Goal: Task Accomplishment & Management: Manage account settings

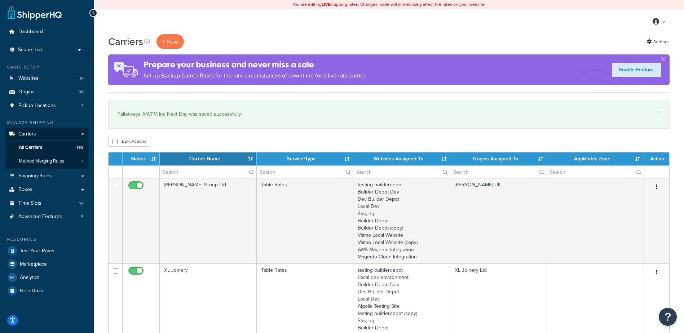
select select "15"
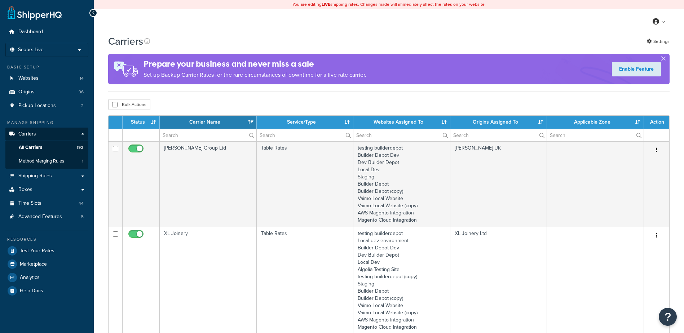
select select "15"
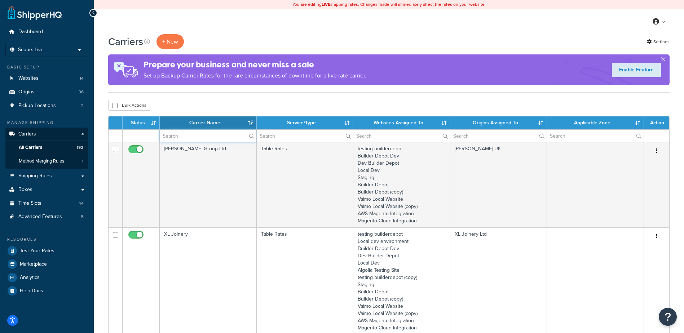
click at [182, 137] on input "text" at bounding box center [208, 136] width 97 height 12
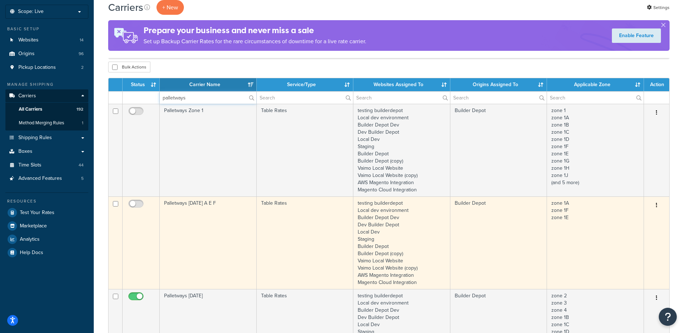
scroll to position [108, 0]
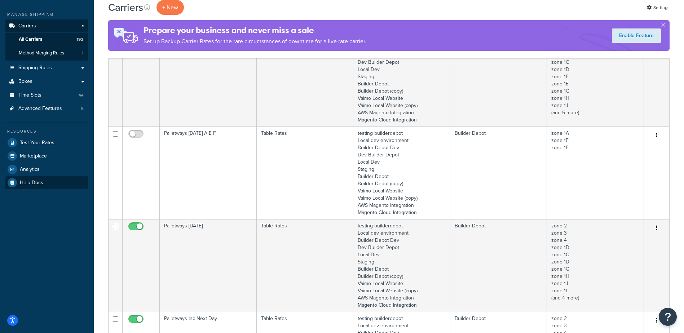
type input "palletways"
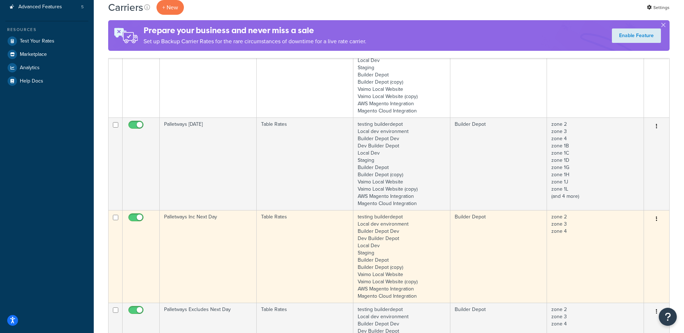
scroll to position [216, 0]
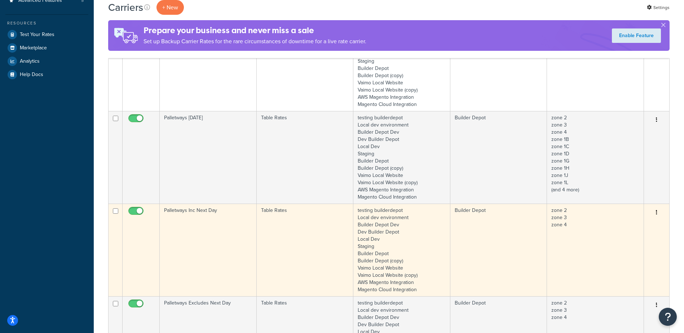
click at [203, 232] on td "Palletways Inc Next Day" at bounding box center [208, 250] width 97 height 93
click at [203, 231] on td "Palletways Inc Next Day" at bounding box center [208, 250] width 97 height 93
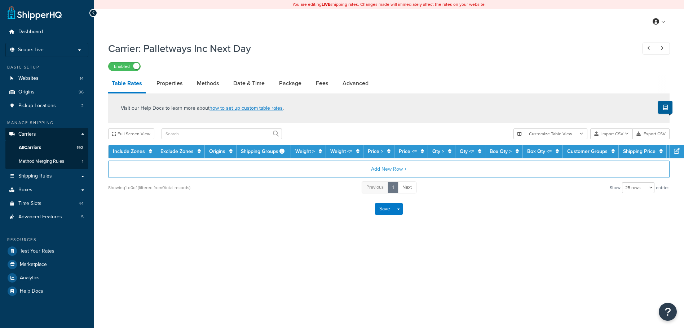
select select "25"
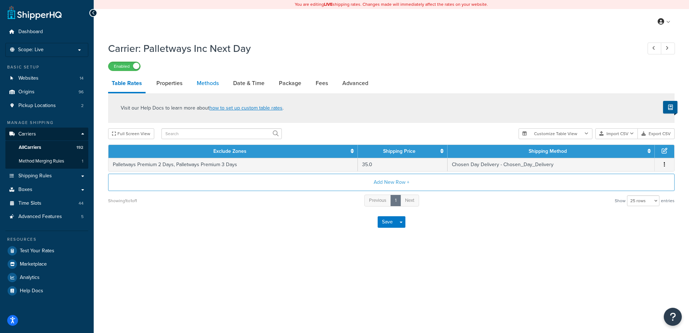
click at [213, 85] on link "Methods" at bounding box center [207, 83] width 29 height 17
select select "25"
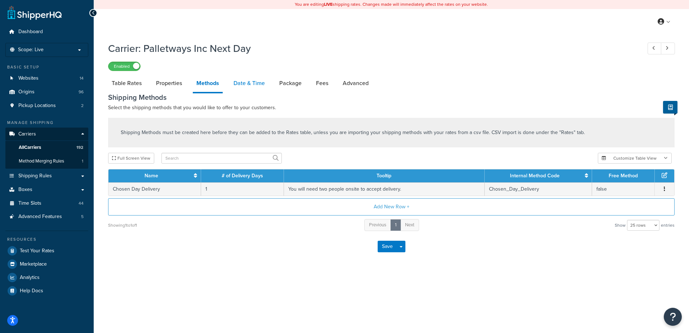
click at [246, 83] on link "Date & Time" at bounding box center [249, 83] width 39 height 17
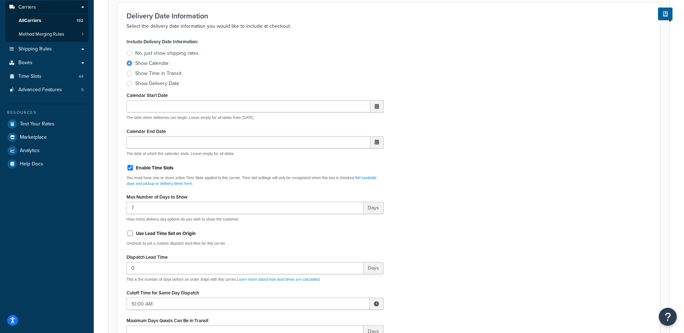
scroll to position [144, 0]
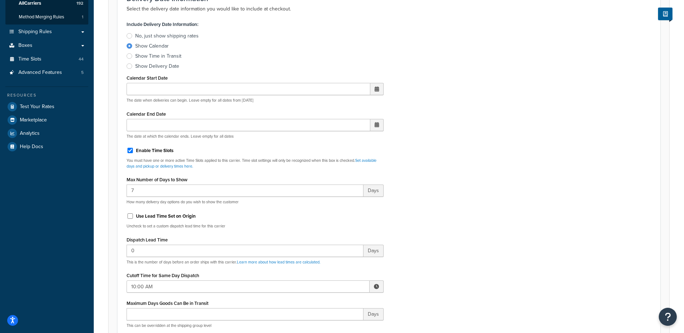
click at [374, 285] on span at bounding box center [376, 286] width 5 height 5
click at [326, 301] on span "▲" at bounding box center [323, 302] width 14 height 14
click at [323, 302] on span "▲" at bounding box center [323, 302] width 14 height 14
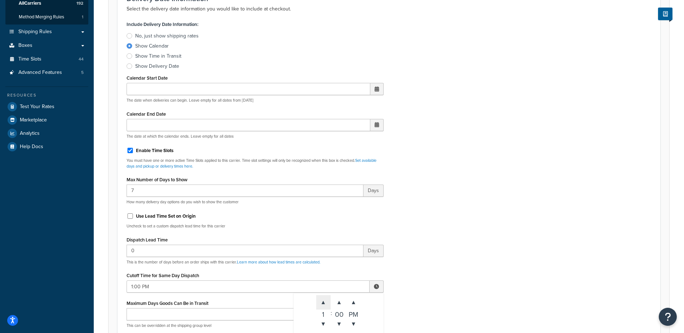
type input "2:00 PM"
click at [414, 273] on div "Include Delivery Date Information: No, just show shipping rates Show Calendar S…" at bounding box center [389, 188] width 536 height 339
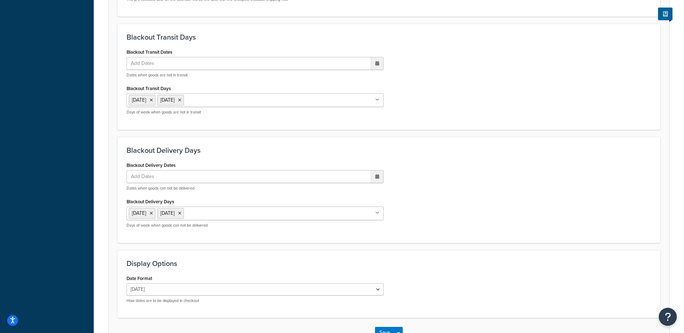
scroll to position [546, 0]
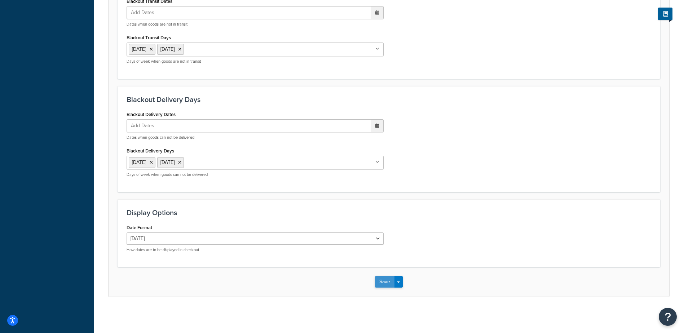
click at [383, 280] on button "Save" at bounding box center [384, 282] width 19 height 12
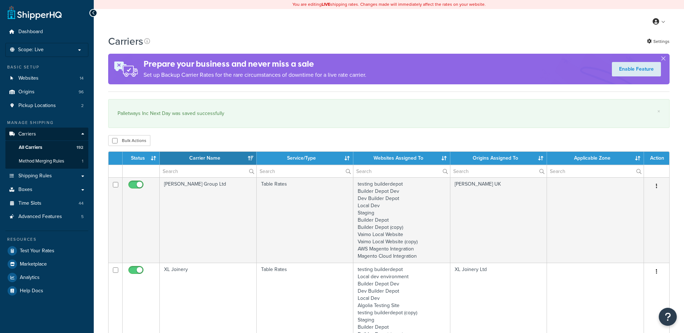
select select "15"
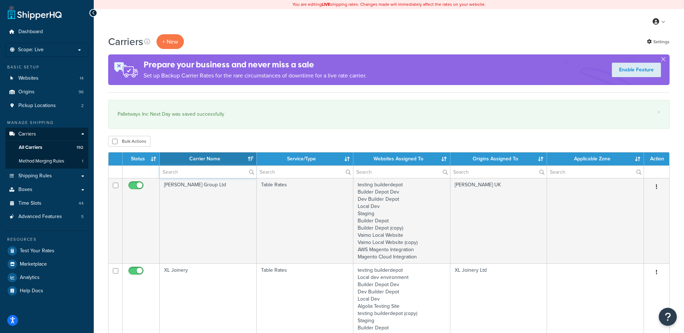
click at [170, 170] on input "text" at bounding box center [208, 172] width 97 height 12
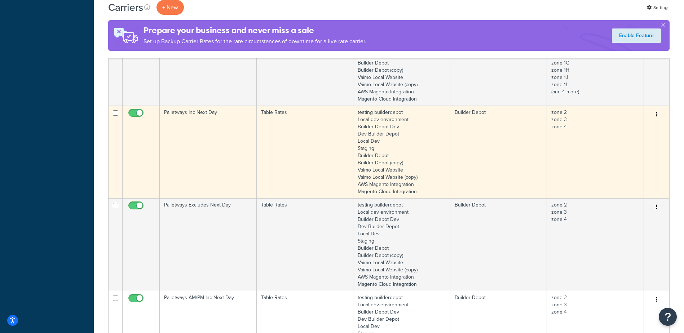
scroll to position [433, 0]
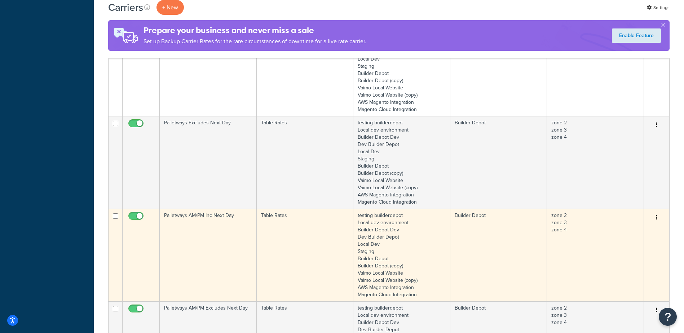
type input "palletways"
click at [216, 236] on td "Palletways AM/PM Inc Next Day" at bounding box center [208, 255] width 97 height 93
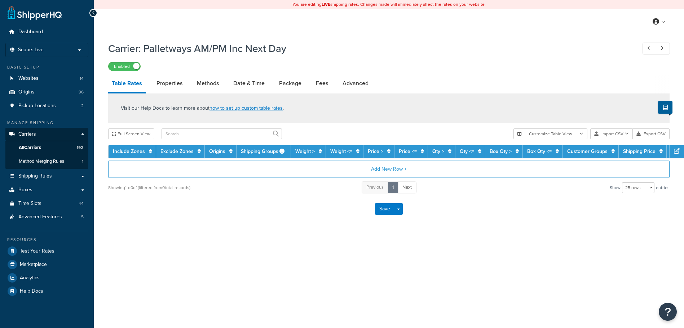
select select "25"
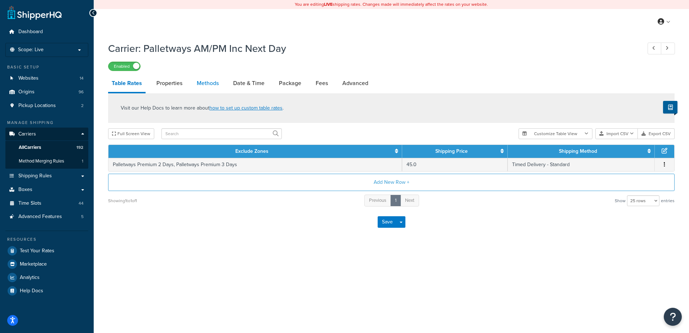
click at [210, 88] on link "Methods" at bounding box center [207, 83] width 29 height 17
select select "25"
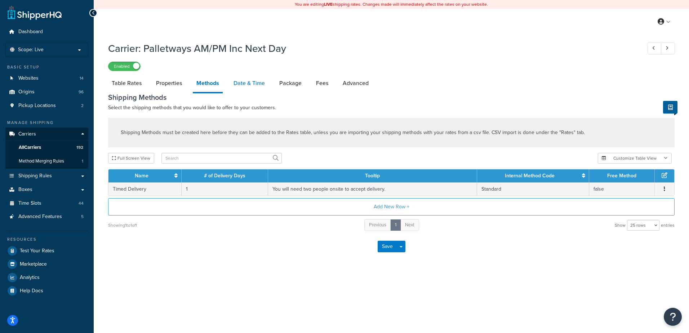
click at [250, 80] on link "Date & Time" at bounding box center [249, 83] width 39 height 17
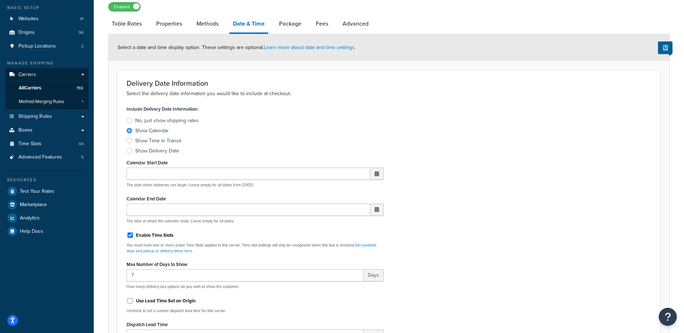
scroll to position [180, 0]
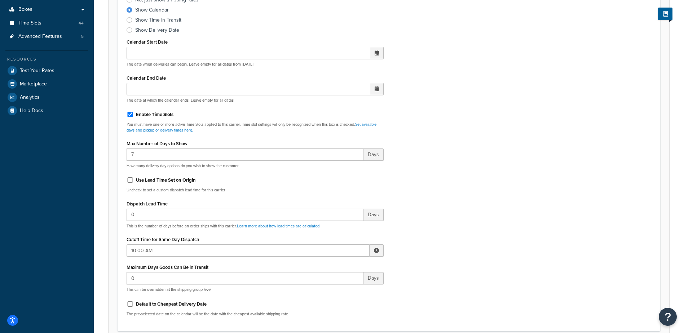
drag, startPoint x: 378, startPoint y: 249, endPoint x: 367, endPoint y: 250, distance: 11.6
click at [378, 249] on span at bounding box center [376, 250] width 5 height 5
click at [324, 267] on span "▲" at bounding box center [323, 266] width 14 height 14
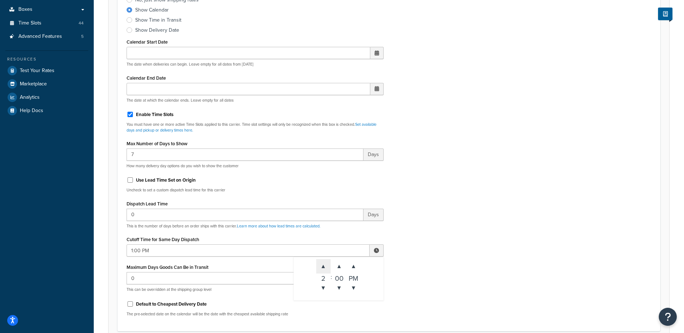
click at [324, 267] on span "▲" at bounding box center [323, 266] width 14 height 14
type input "2:00 PM"
click at [449, 251] on div "Include Delivery Date Information: No, just show shipping rates Show Calendar S…" at bounding box center [389, 152] width 536 height 339
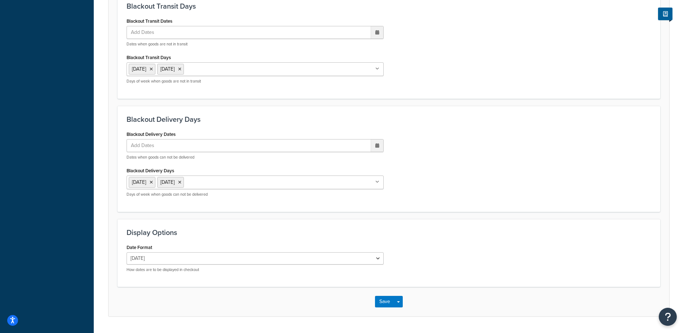
scroll to position [546, 0]
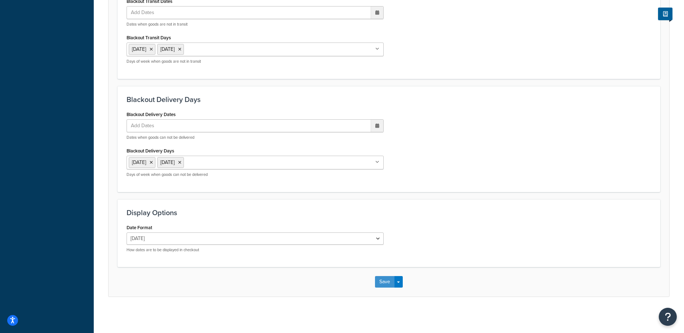
click at [386, 279] on button "Save" at bounding box center [384, 282] width 19 height 12
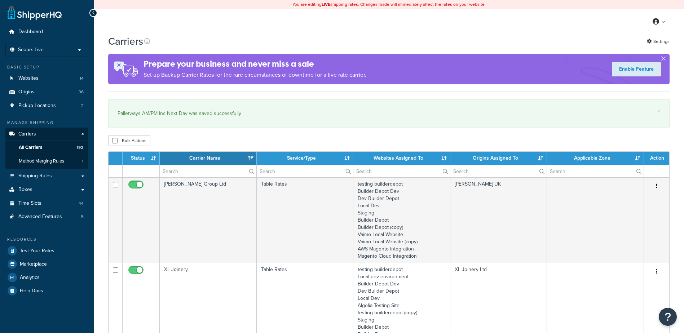
select select "15"
